Goal: Go to known website: Go to known website

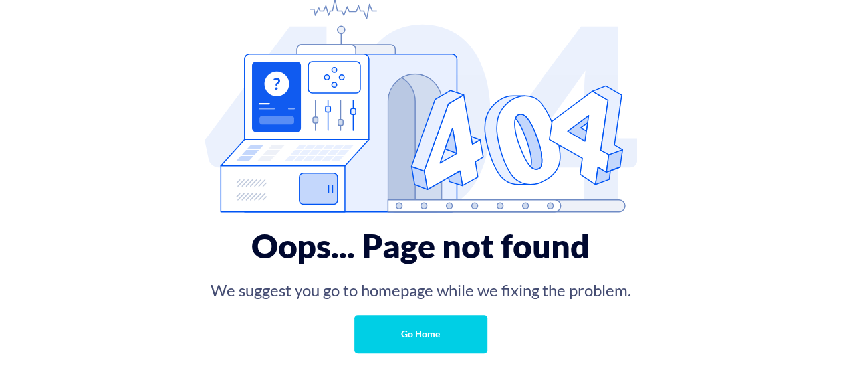
click at [427, 327] on link "Go Home" at bounding box center [420, 334] width 133 height 39
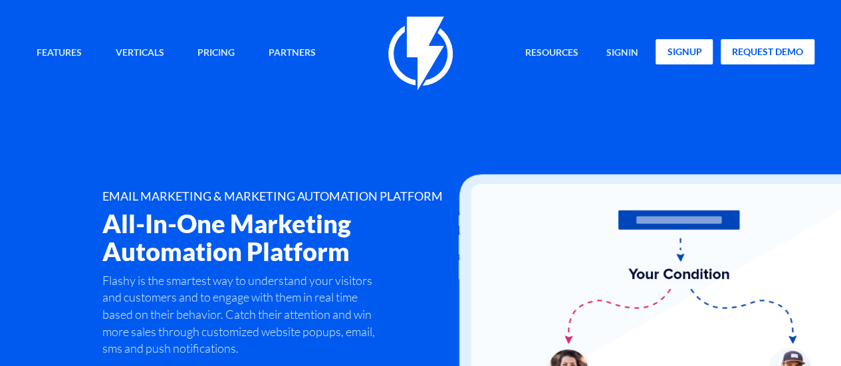
click at [693, 57] on link "signup" at bounding box center [683, 51] width 57 height 25
